Goal: Check status: Check status

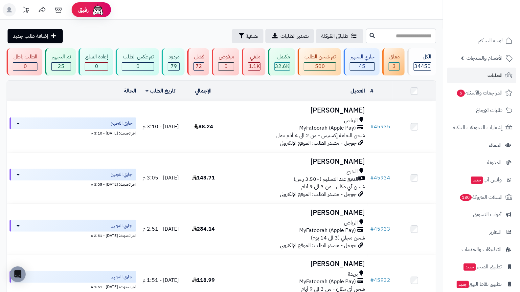
click at [380, 121] on td "# 45935" at bounding box center [379, 126] width 25 height 51
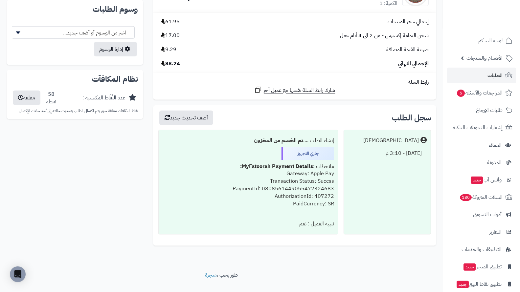
scroll to position [426, 0]
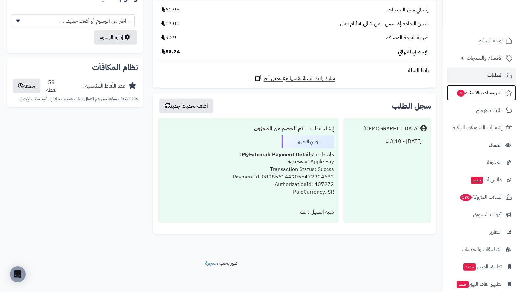
click at [464, 94] on span "6" at bounding box center [461, 93] width 8 height 7
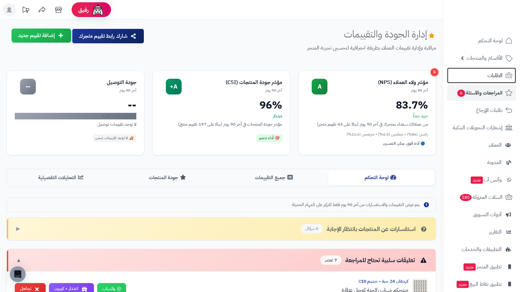
click at [489, 73] on span "الطلبات" at bounding box center [494, 75] width 15 height 9
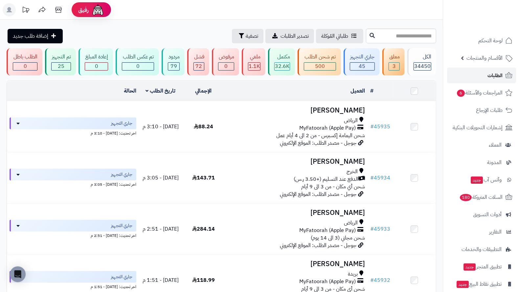
click at [476, 80] on link "الطلبات" at bounding box center [481, 76] width 69 height 16
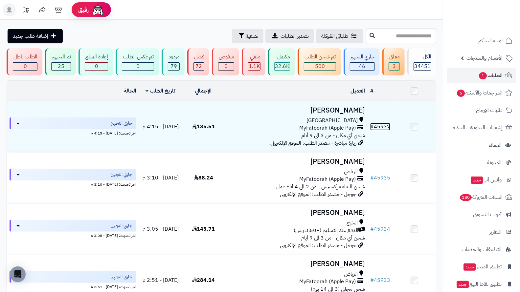
click at [390, 124] on link "# 45937" at bounding box center [380, 127] width 20 height 8
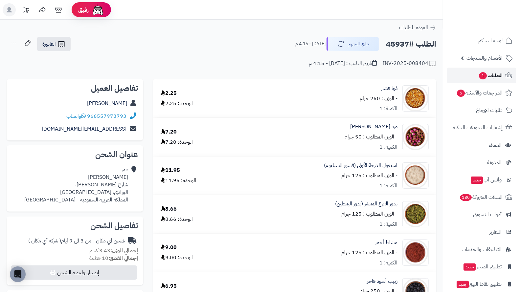
click at [496, 76] on span "الطلبات 1" at bounding box center [490, 75] width 24 height 9
